Goal: Information Seeking & Learning: Learn about a topic

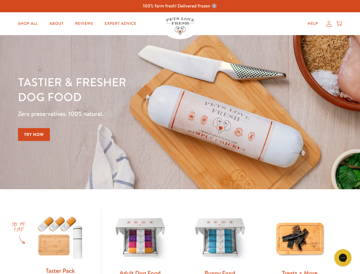
click at [180, 137] on div "Tastier & fresher dog food Zero preservatives. 100% natural. Try Now" at bounding box center [126, 111] width 216 height 75
click at [343, 257] on icon "Gorgias live chat" at bounding box center [342, 257] width 5 height 5
